Goal: Information Seeking & Learning: Learn about a topic

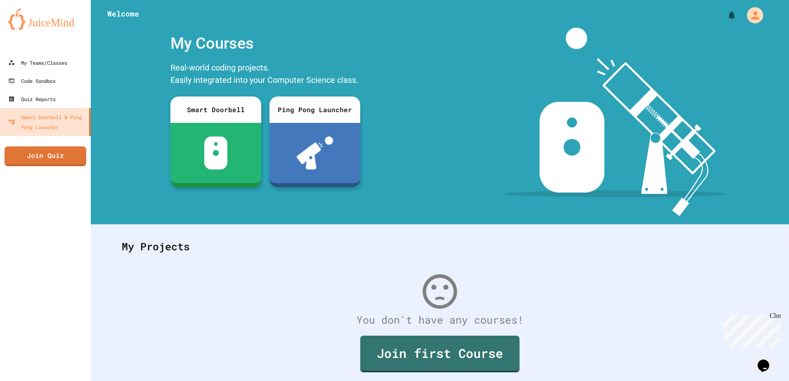
click at [745, 23] on button "My Account" at bounding box center [755, 15] width 21 height 21
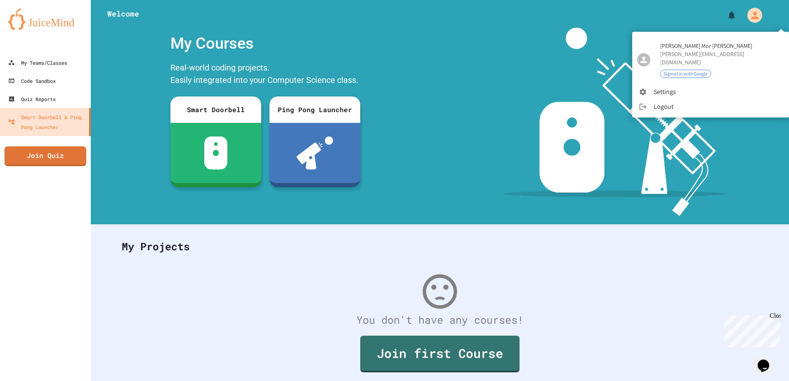
click at [483, 47] on div at bounding box center [394, 190] width 789 height 381
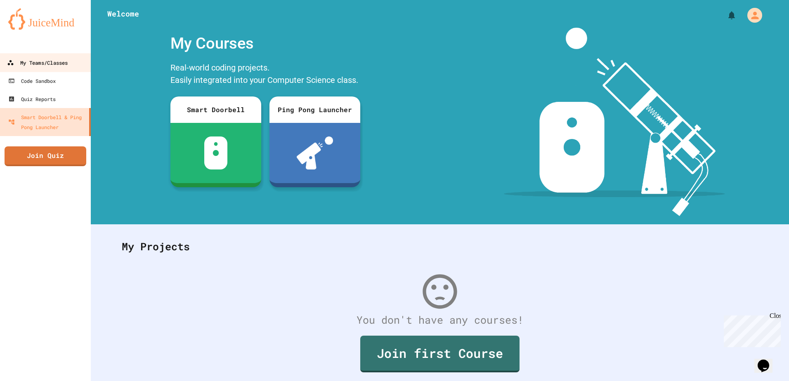
click at [44, 61] on div "My Teams/Classes" at bounding box center [37, 63] width 61 height 10
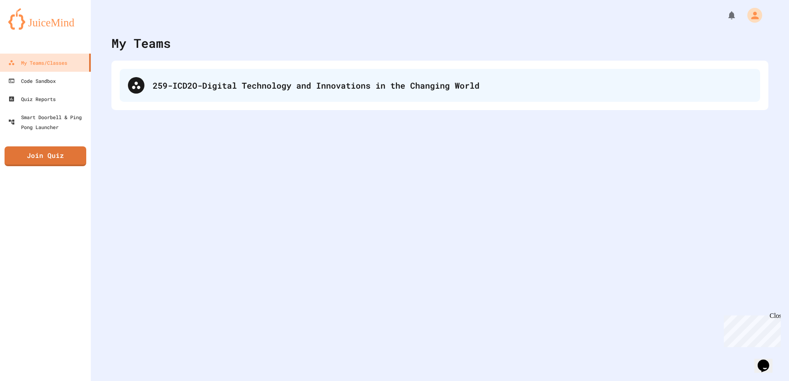
click at [210, 85] on div "259-ICD2O-Digital Technology and Innovations in the Changing World" at bounding box center [452, 85] width 599 height 12
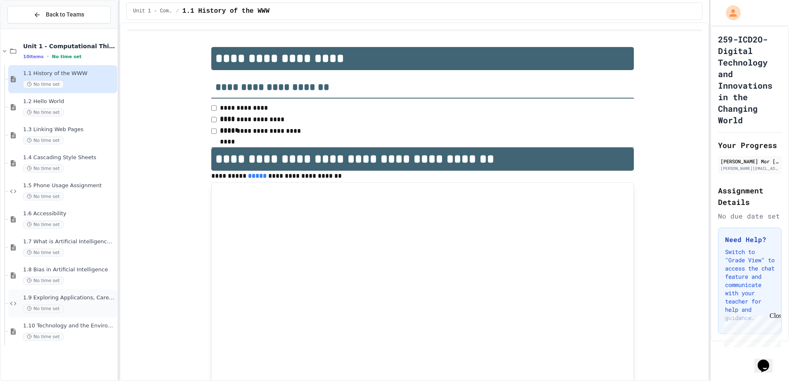
click at [91, 301] on span "1.9 Exploring Applications, Careers, and Connections in the Digital World" at bounding box center [69, 298] width 92 height 7
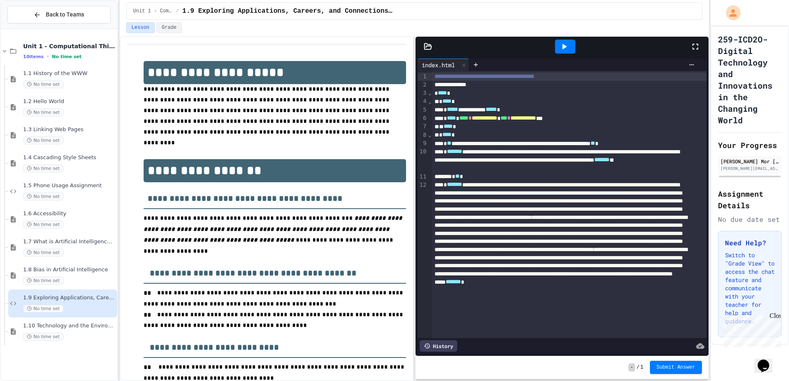
click at [567, 48] on icon at bounding box center [564, 47] width 10 height 10
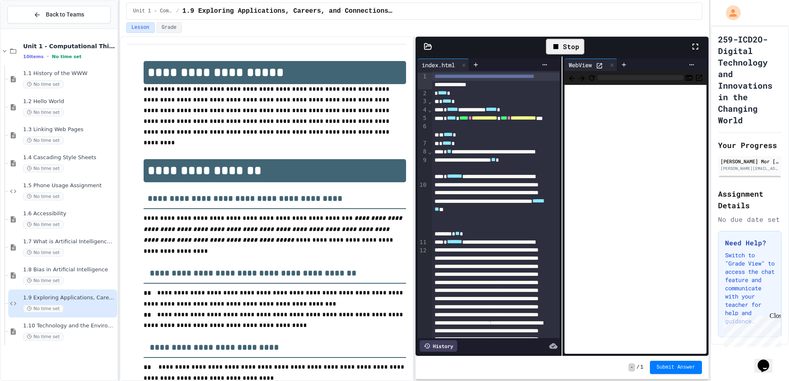
click at [597, 69] on icon at bounding box center [599, 65] width 7 height 7
drag, startPoint x: 582, startPoint y: 64, endPoint x: 592, endPoint y: 64, distance: 9.9
click at [587, 64] on div "WebView" at bounding box center [591, 65] width 53 height 12
click at [609, 64] on icon at bounding box center [612, 65] width 6 height 6
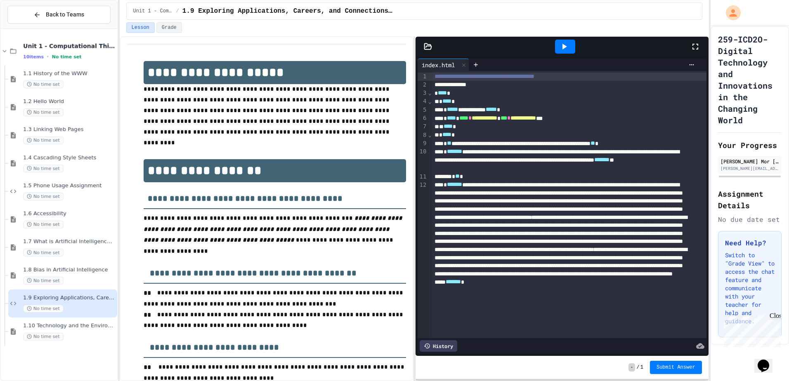
click at [564, 46] on icon at bounding box center [565, 47] width 5 height 6
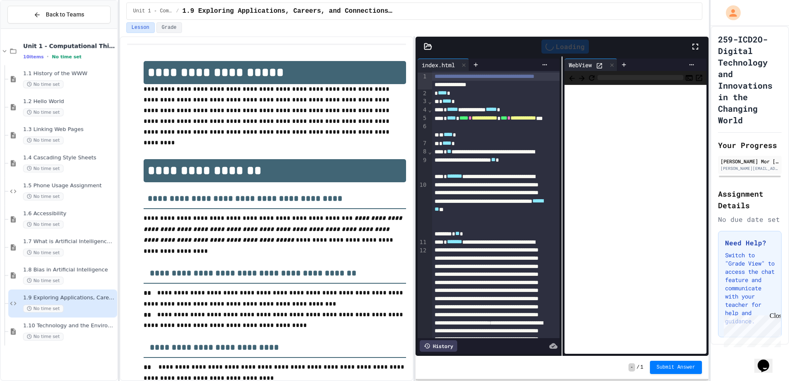
click at [596, 66] on icon at bounding box center [599, 65] width 7 height 7
click at [475, 66] on icon at bounding box center [476, 64] width 7 height 7
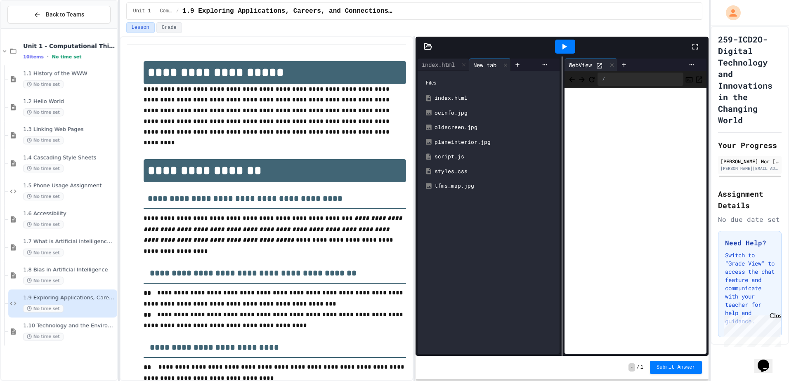
click at [460, 171] on div "styles.css" at bounding box center [495, 172] width 120 height 8
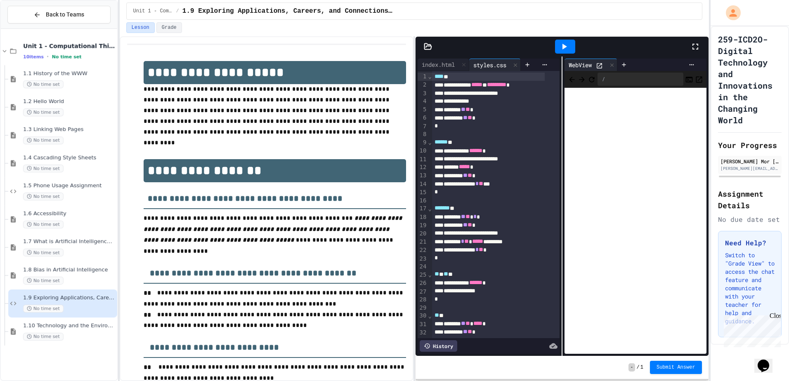
click at [693, 48] on icon at bounding box center [696, 47] width 6 height 6
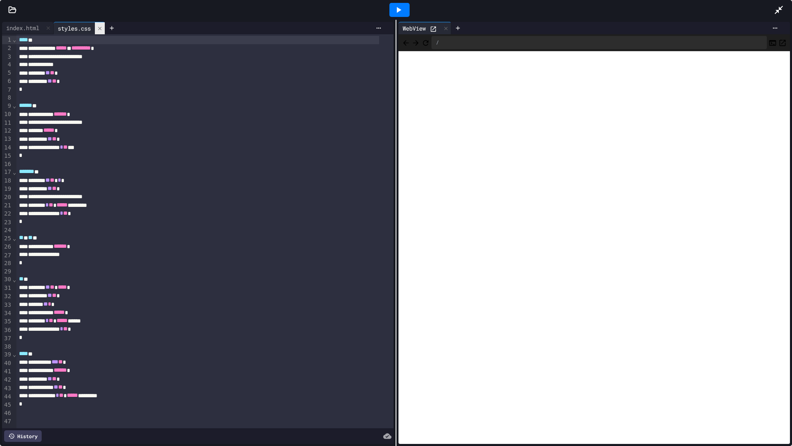
click at [101, 27] on icon at bounding box center [100, 29] width 6 height 6
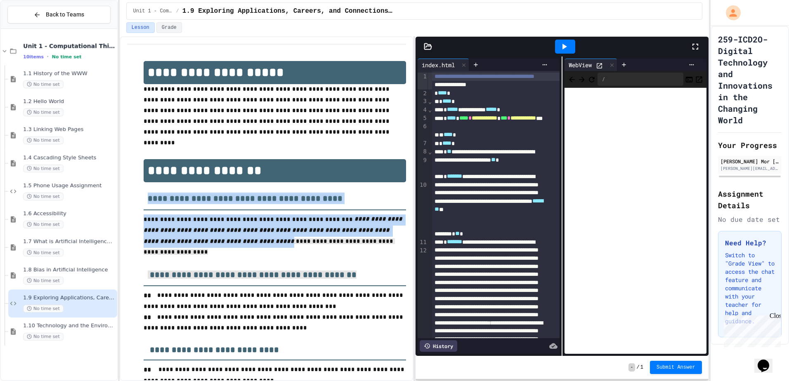
drag, startPoint x: 138, startPoint y: 188, endPoint x: 347, endPoint y: 238, distance: 215.1
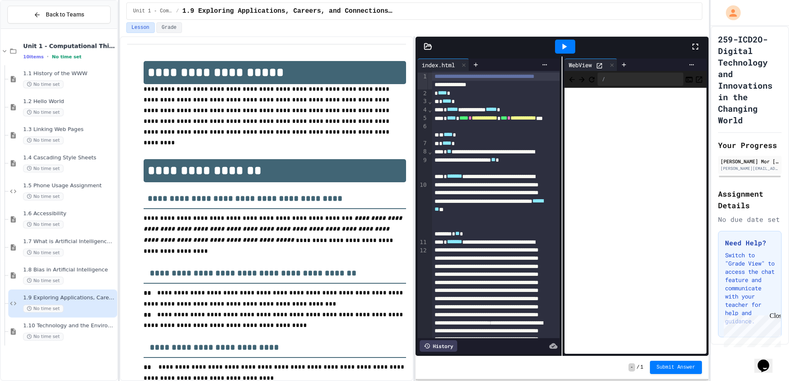
click at [350, 237] on p "**********" at bounding box center [275, 235] width 262 height 44
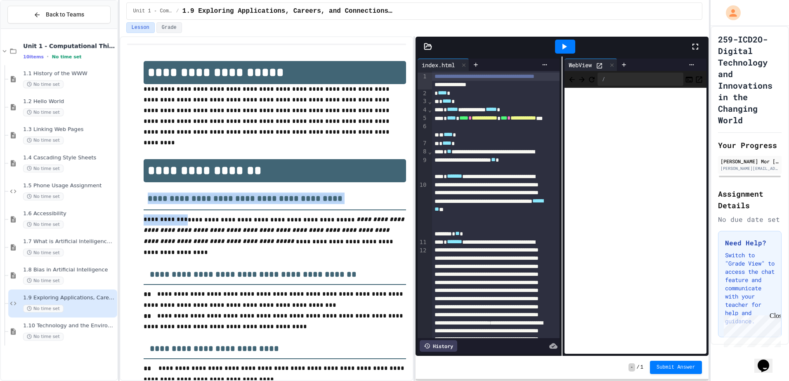
drag, startPoint x: 141, startPoint y: 186, endPoint x: 179, endPoint y: 211, distance: 45.2
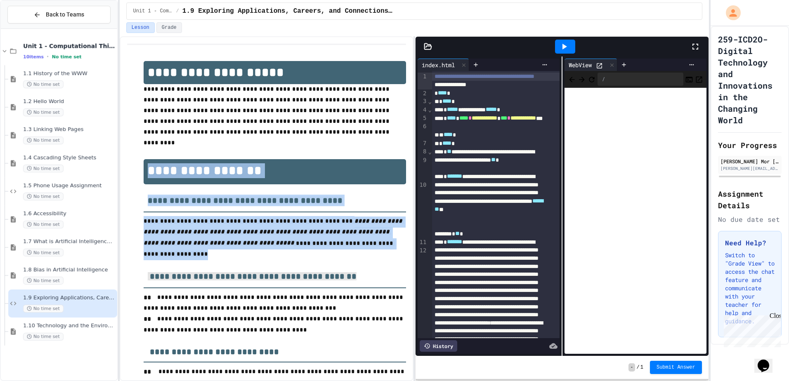
drag, startPoint x: 131, startPoint y: 154, endPoint x: 328, endPoint y: 322, distance: 259.1
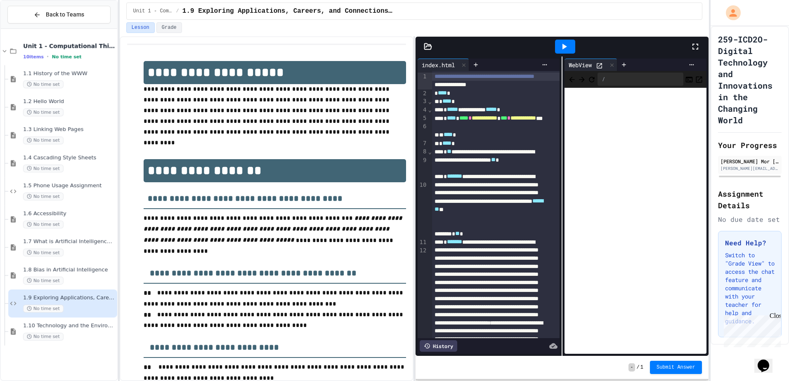
drag, startPoint x: 328, startPoint y: 322, endPoint x: 312, endPoint y: 315, distance: 17.6
click at [326, 331] on h3 "**********" at bounding box center [275, 344] width 262 height 27
drag, startPoint x: 248, startPoint y: 309, endPoint x: 244, endPoint y: 309, distance: 4.1
click at [244, 312] on span "**********" at bounding box center [274, 320] width 261 height 17
click at [262, 310] on p "**********" at bounding box center [275, 320] width 262 height 21
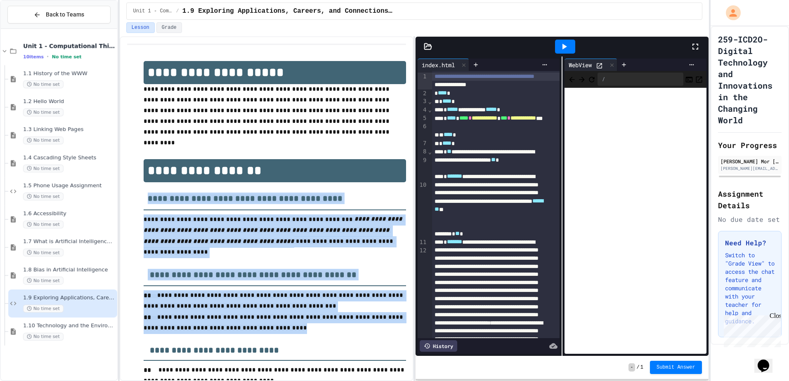
drag, startPoint x: 262, startPoint y: 310, endPoint x: 150, endPoint y: 190, distance: 164.1
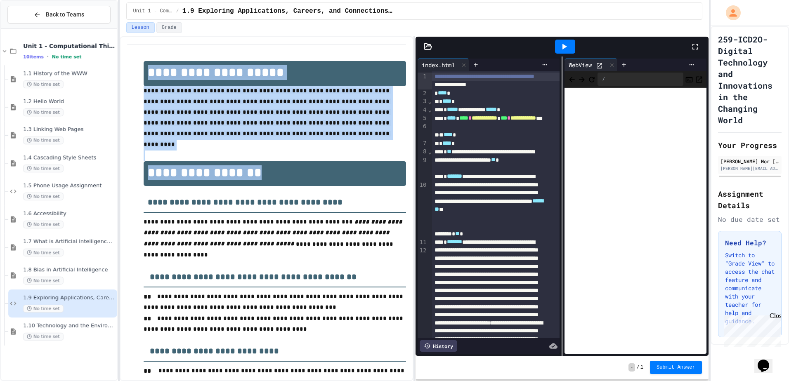
drag, startPoint x: 281, startPoint y: 162, endPoint x: 148, endPoint y: 73, distance: 159.9
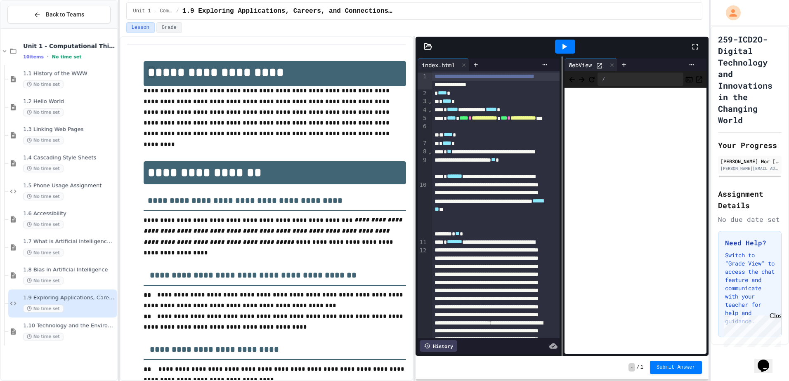
drag, startPoint x: 149, startPoint y: 80, endPoint x: 154, endPoint y: 85, distance: 7.3
click at [149, 75] on span "*" at bounding box center [151, 72] width 7 height 12
drag, startPoint x: 147, startPoint y: 65, endPoint x: 157, endPoint y: 85, distance: 22.3
click at [157, 85] on h1 "**********" at bounding box center [275, 73] width 262 height 25
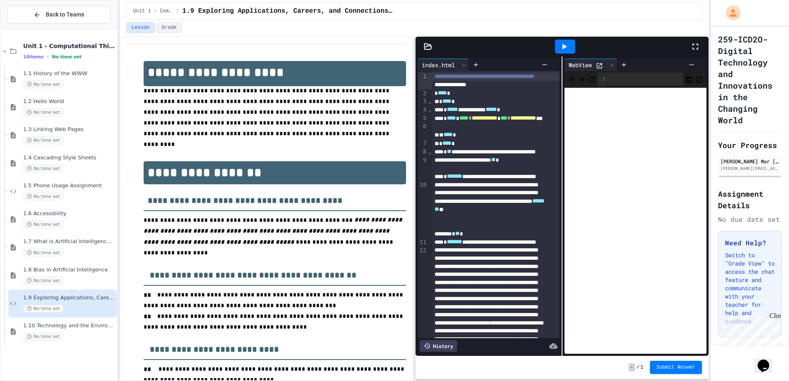
click at [155, 75] on span "*" at bounding box center [151, 72] width 7 height 12
click at [150, 76] on span "**********" at bounding box center [184, 72] width 73 height 12
drag, startPoint x: 151, startPoint y: 73, endPoint x: 155, endPoint y: 75, distance: 4.3
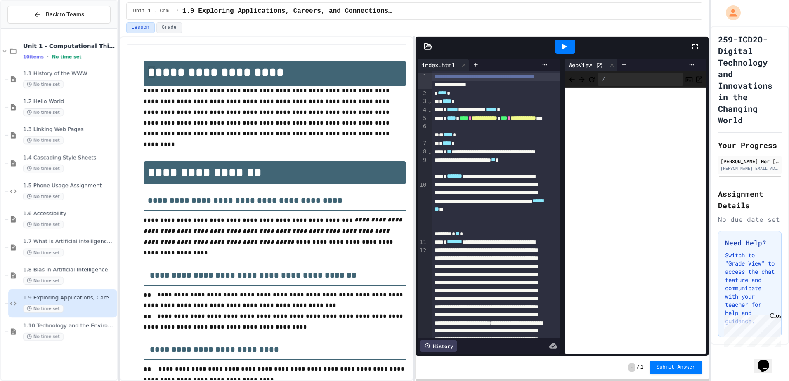
click at [155, 75] on h1 "**********" at bounding box center [275, 73] width 262 height 25
click at [155, 69] on span "*" at bounding box center [151, 72] width 7 height 12
